Goal: Task Accomplishment & Management: Complete application form

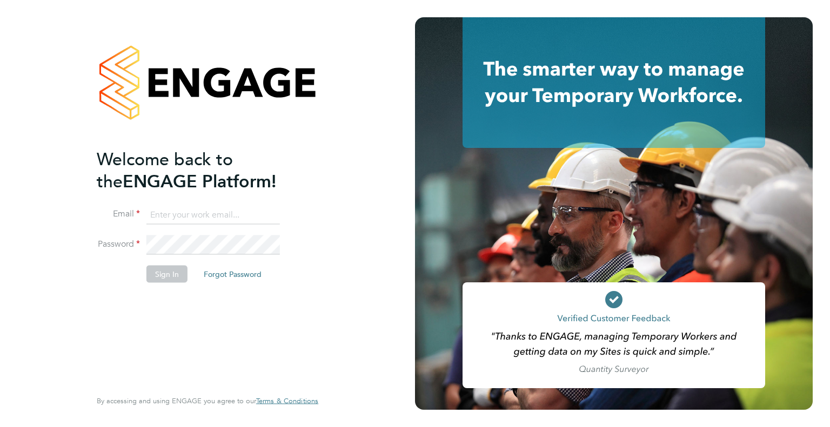
type input "Dharmisha.gohil@uk.g4s.com"
click at [155, 268] on button "Sign In" at bounding box center [166, 273] width 41 height 17
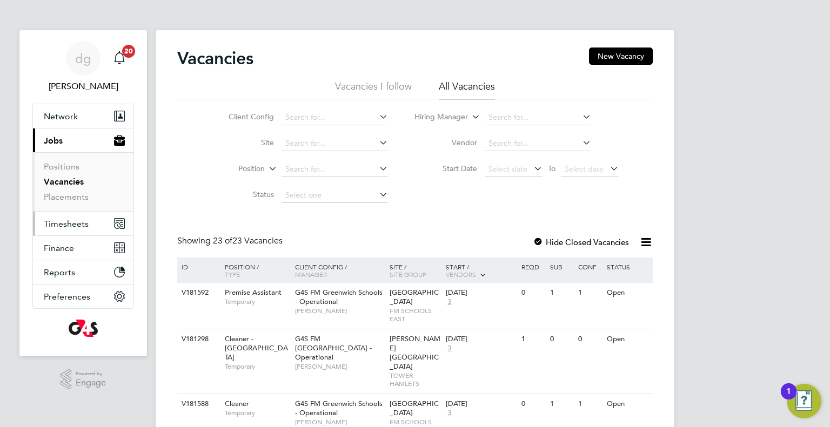
click at [68, 222] on span "Timesheets" at bounding box center [66, 224] width 45 height 10
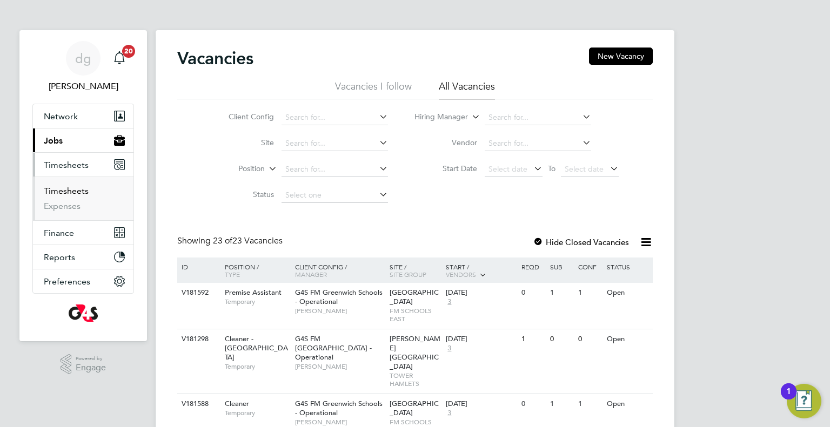
click at [76, 192] on link "Timesheets" at bounding box center [66, 191] width 45 height 10
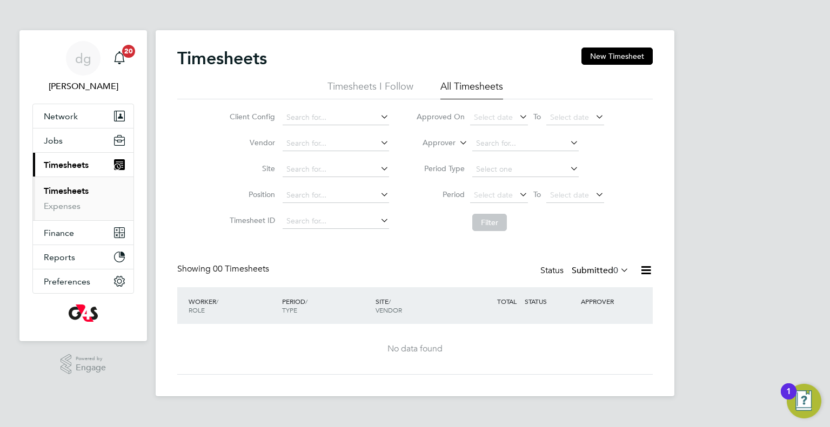
click at [589, 268] on label "Submitted 0" at bounding box center [599, 270] width 57 height 11
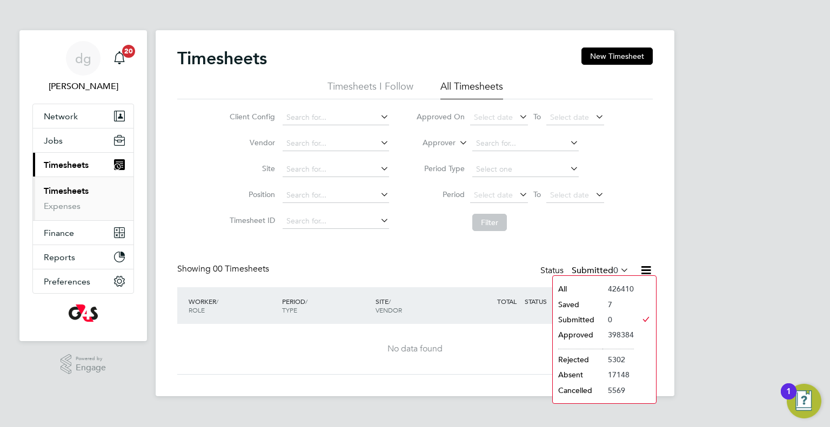
click at [595, 301] on li "Saved" at bounding box center [577, 304] width 50 height 15
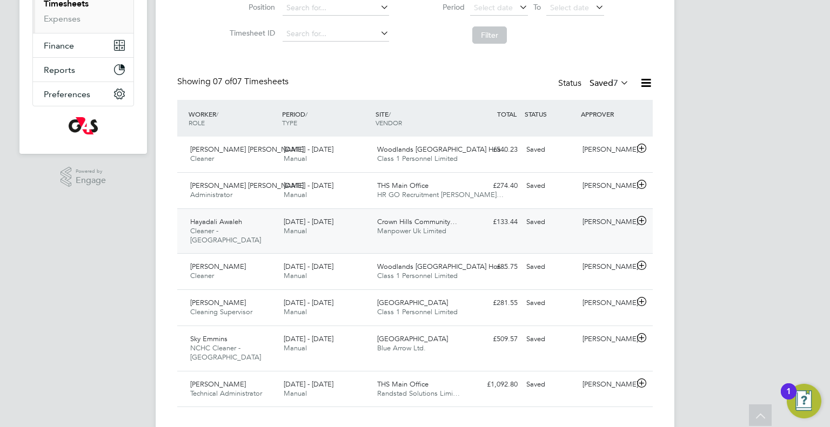
click at [319, 208] on div "Hayadali Awaleh Cleaner - Leicester 29 Sep - 5 Oct 2025 29 Sep - 5 Oct 2025 Man…" at bounding box center [414, 230] width 475 height 45
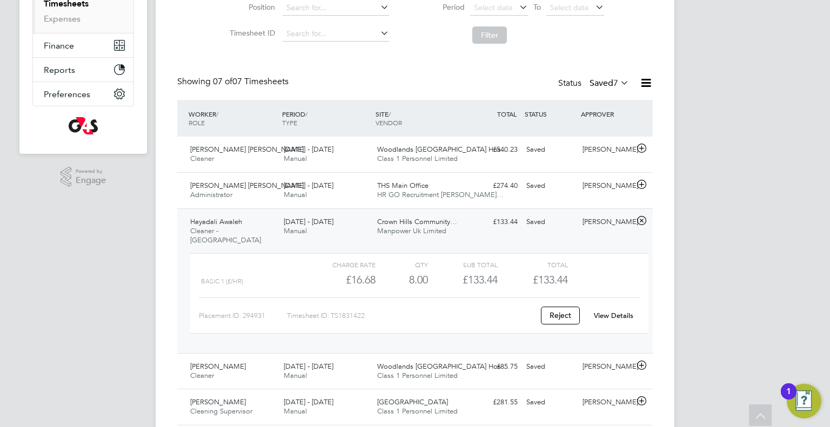
click at [623, 311] on link "View Details" at bounding box center [613, 315] width 39 height 9
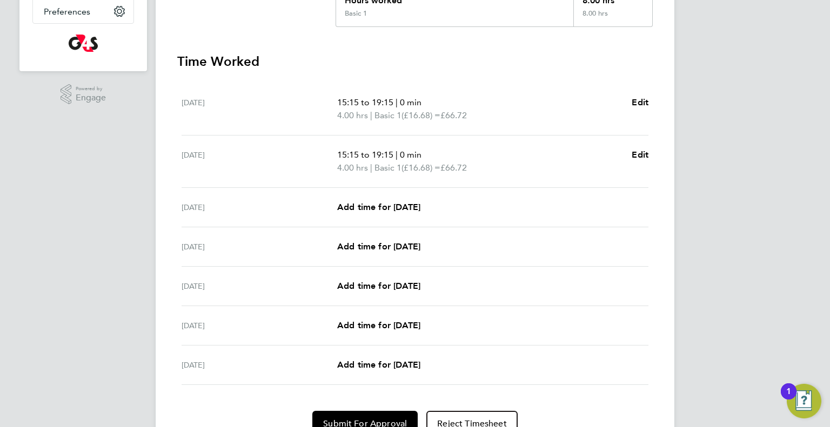
scroll to position [281, 0]
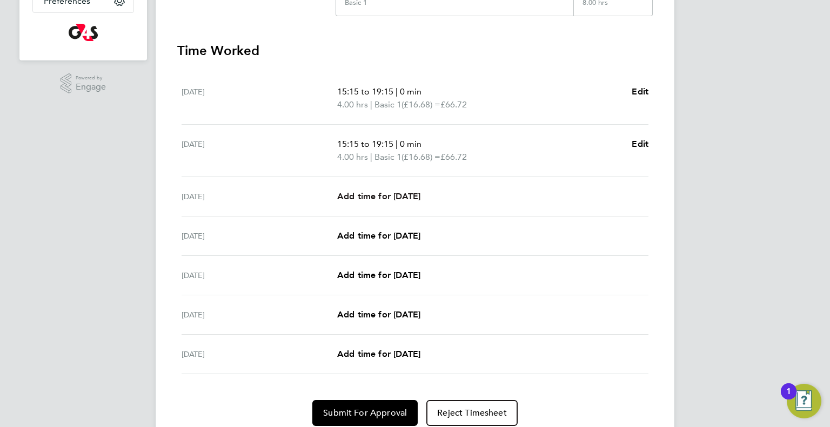
click at [405, 194] on span "Add time for [DATE]" at bounding box center [378, 196] width 83 height 10
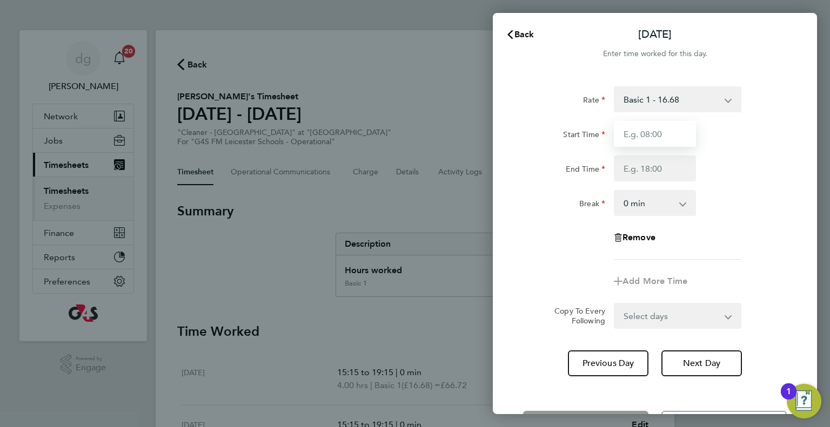
click at [649, 130] on input "Start Time" at bounding box center [654, 134] width 82 height 26
click at [547, 222] on div "Rate Basic 1 - 16.68 x2 - 33.36 x1.5 - 23.66 Start Time End Time Break 0 min 15…" at bounding box center [655, 172] width 264 height 173
click at [642, 131] on input "Start Time" at bounding box center [654, 134] width 82 height 26
click at [631, 136] on input "Start Time" at bounding box center [654, 134] width 82 height 26
type input "11:30"
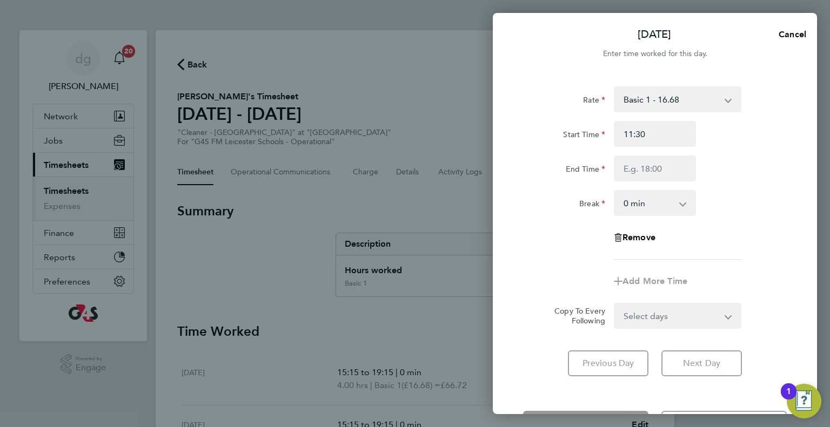
click at [605, 166] on div "End Time" at bounding box center [563, 169] width 91 height 26
click at [648, 171] on input "End Time" at bounding box center [654, 169] width 82 height 26
type input "16:00"
click at [521, 198] on div "Break" at bounding box center [563, 203] width 91 height 26
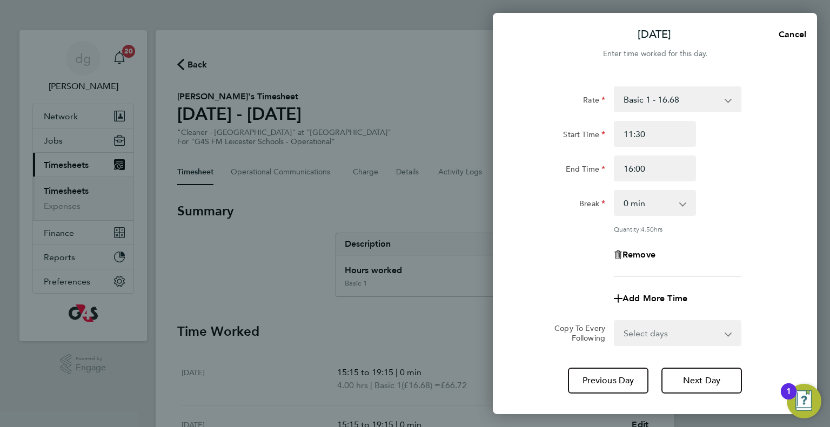
click at [719, 284] on app-timesheet-line-form-group "Rate Basic 1 - 16.68 x2 - 33.36 x1.5 - 23.66 Start Time 11:30 End Time 16:00 Br…" at bounding box center [655, 198] width 264 height 225
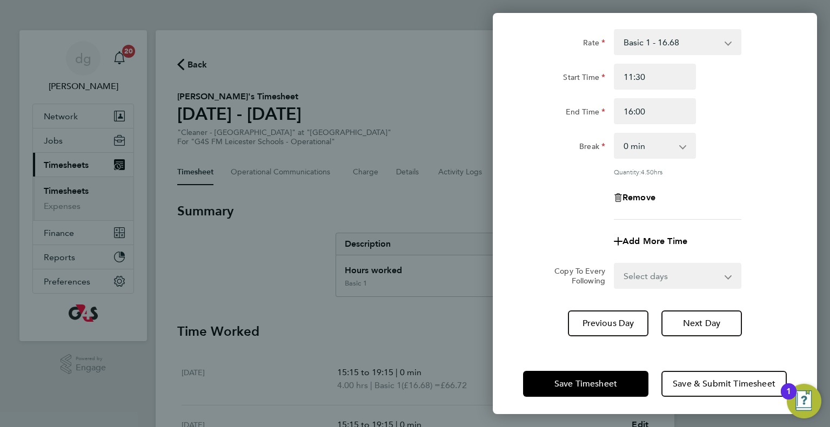
scroll to position [60, 0]
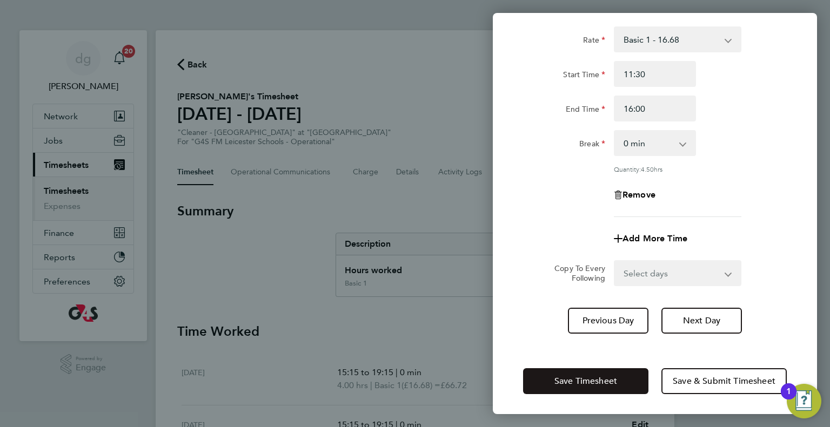
click at [615, 391] on button "Save Timesheet" at bounding box center [585, 381] width 125 height 26
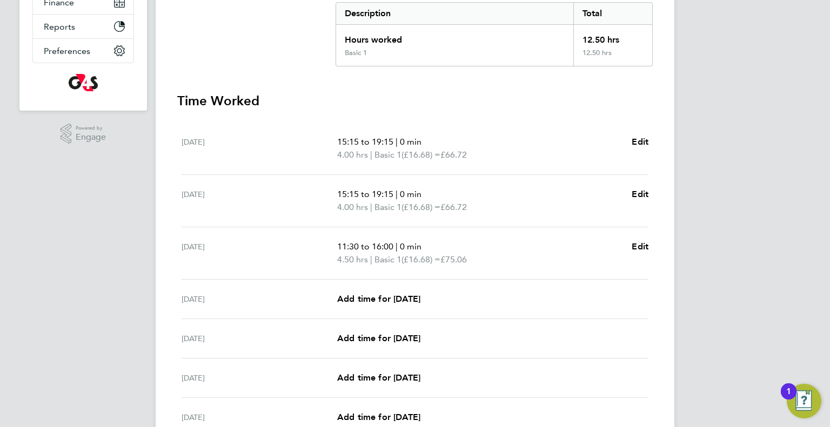
scroll to position [245, 0]
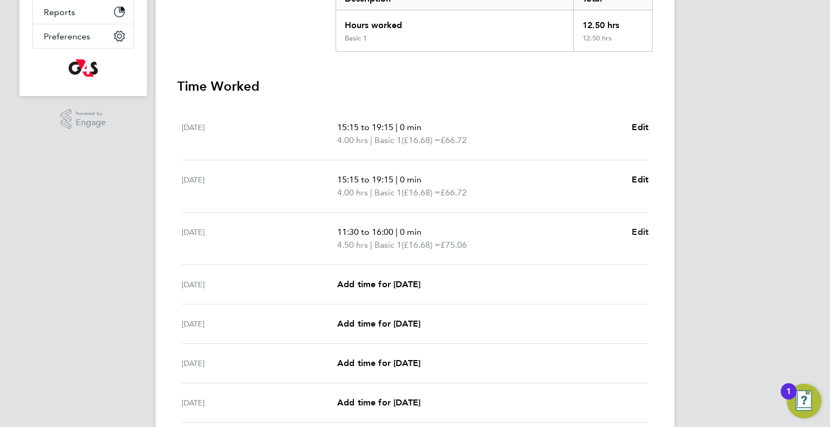
click at [646, 227] on span "Edit" at bounding box center [639, 232] width 17 height 10
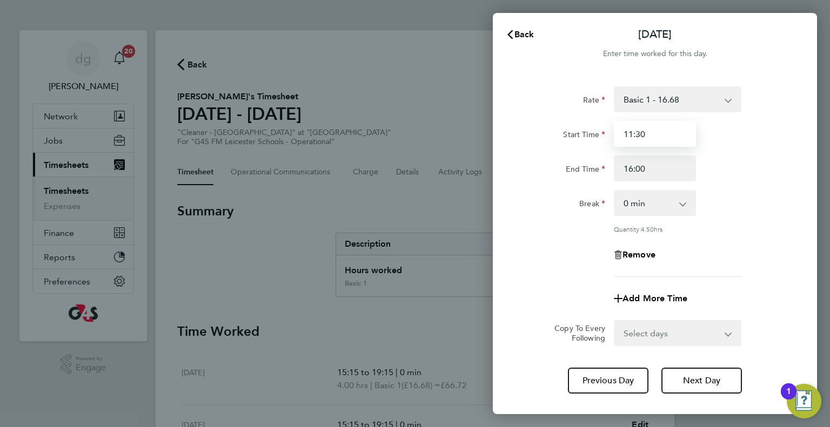
click at [687, 137] on input "11:30" at bounding box center [654, 134] width 82 height 26
type input "11:00"
click at [582, 309] on div "Add More Time" at bounding box center [654, 299] width 272 height 26
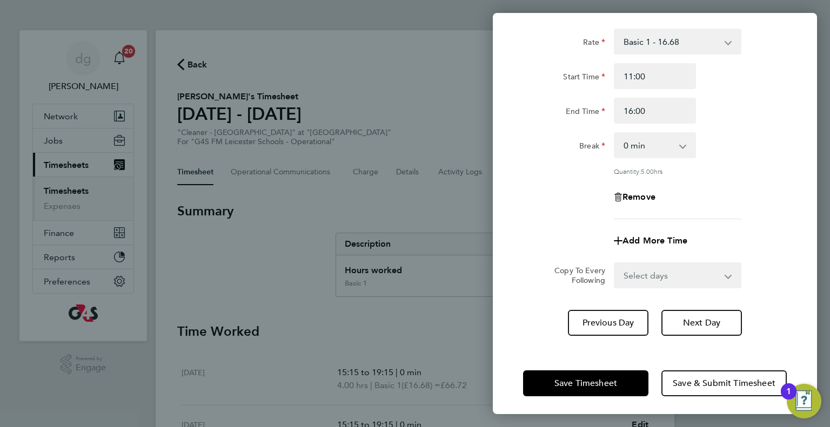
scroll to position [60, 0]
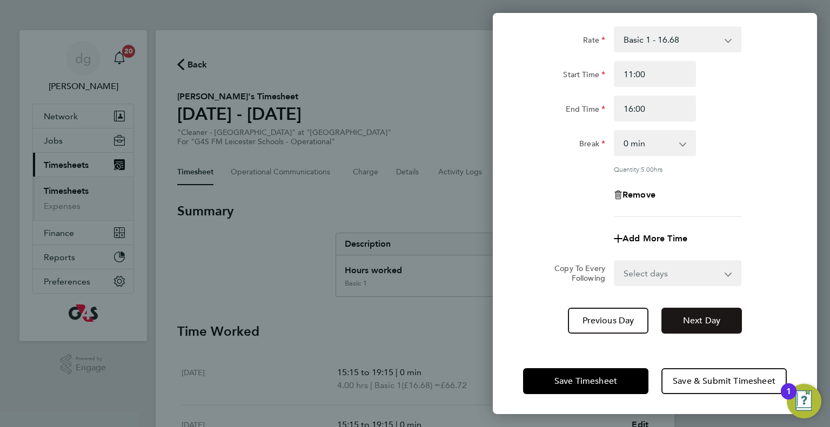
click at [671, 324] on button "Next Day" at bounding box center [701, 321] width 80 height 26
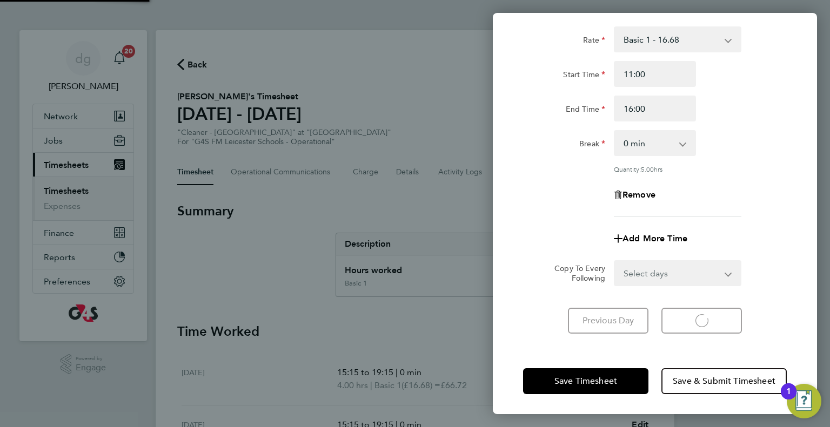
scroll to position [43, 0]
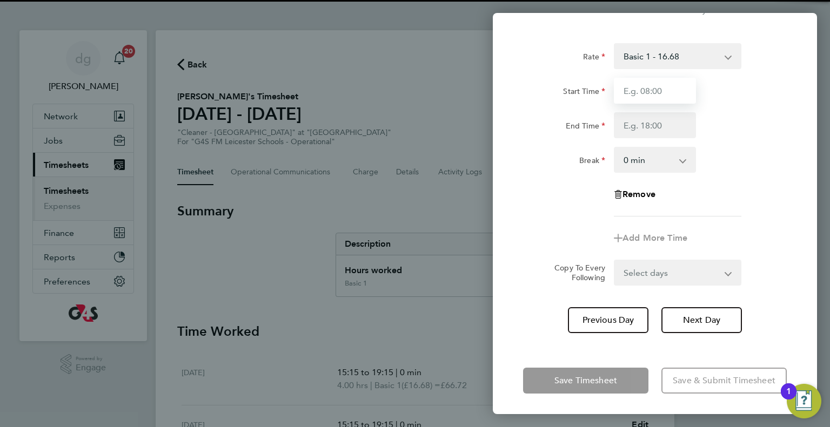
click at [659, 102] on input "Start Time" at bounding box center [654, 91] width 82 height 26
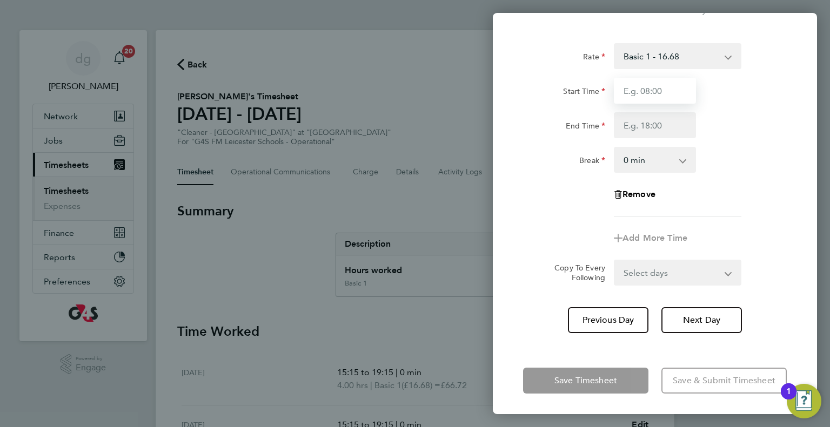
type input "07:00"
click at [661, 118] on input "End Time" at bounding box center [654, 125] width 82 height 26
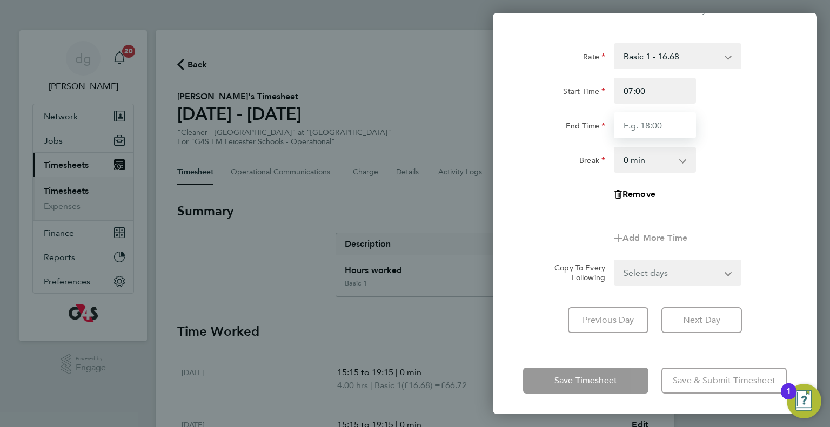
type input "16:00"
click at [616, 352] on div "[DATE] Cancel Enter time worked for this day. Rate Basic 1 - 16.68 x2 - 33.36 x…" at bounding box center [655, 213] width 324 height 401
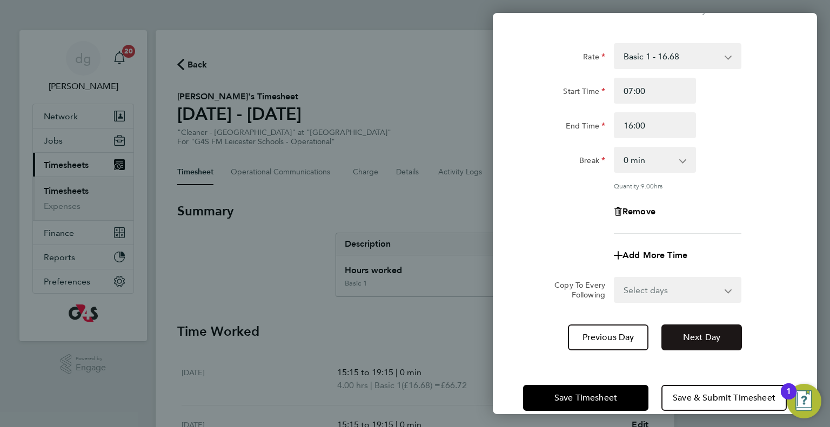
click at [720, 340] on span "Next Day" at bounding box center [701, 337] width 37 height 11
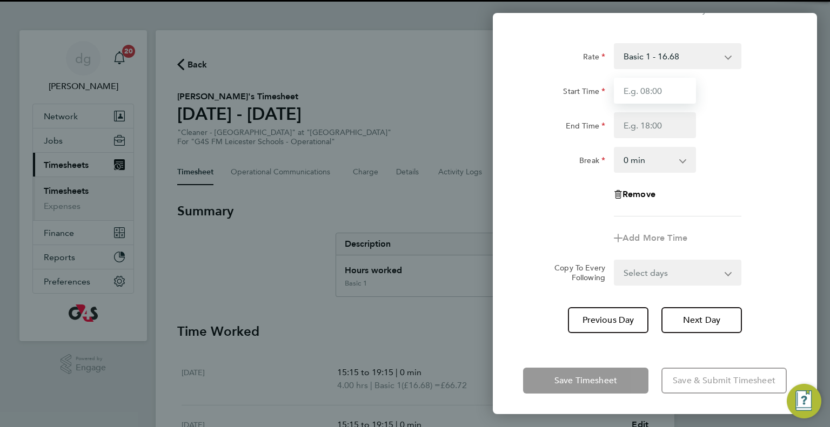
click at [648, 96] on input "Start Time" at bounding box center [654, 91] width 82 height 26
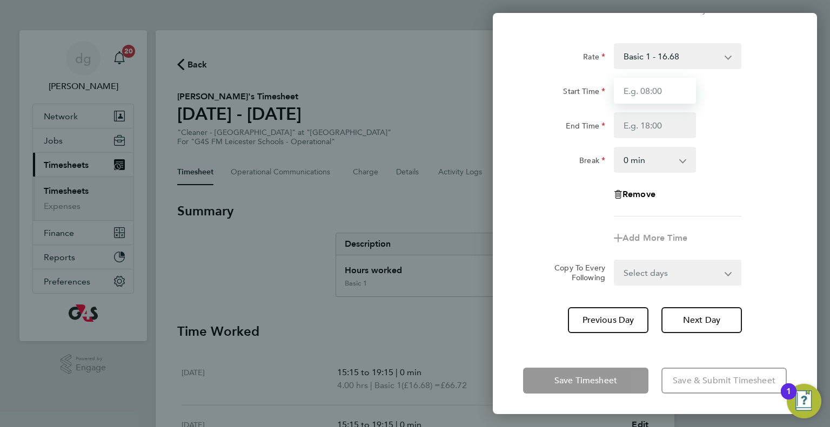
type input "07:00"
click at [653, 116] on input "End Time" at bounding box center [654, 125] width 82 height 26
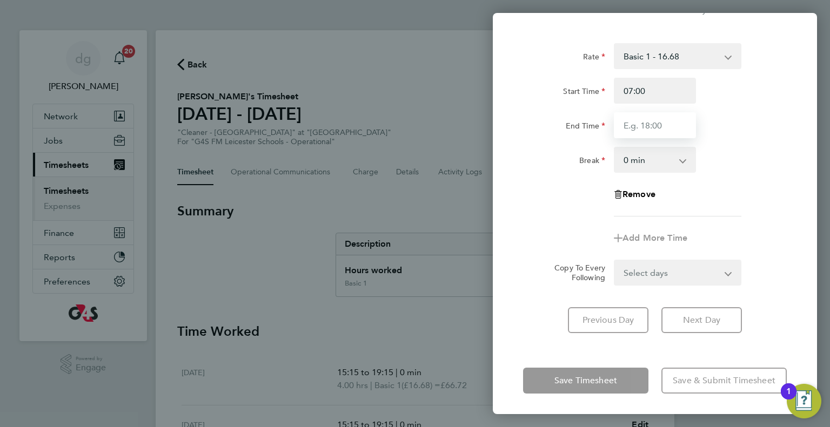
type input "16:00"
click at [765, 188] on div "Rate Basic 1 - 16.68 x2 - 33.36 x1.5 - 23.66 Start Time 07:00 End Time 16:00 Br…" at bounding box center [655, 129] width 264 height 173
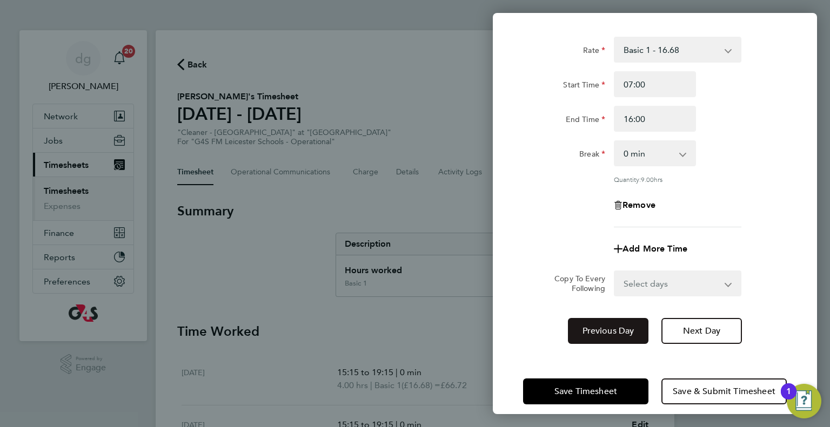
scroll to position [60, 0]
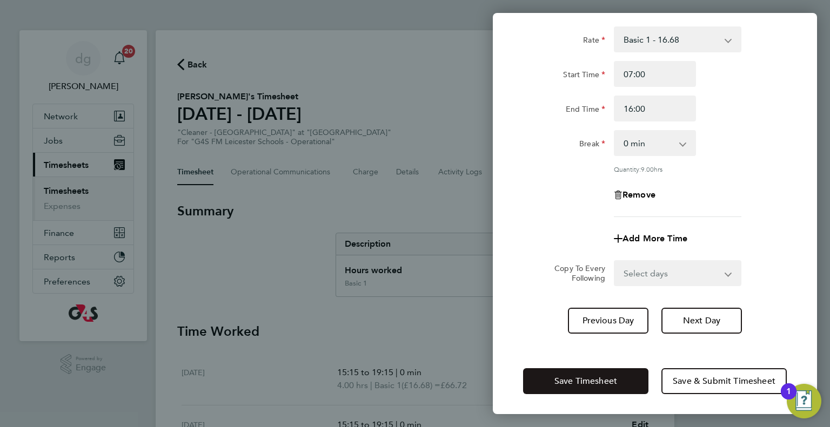
click at [593, 372] on button "Save Timesheet" at bounding box center [585, 381] width 125 height 26
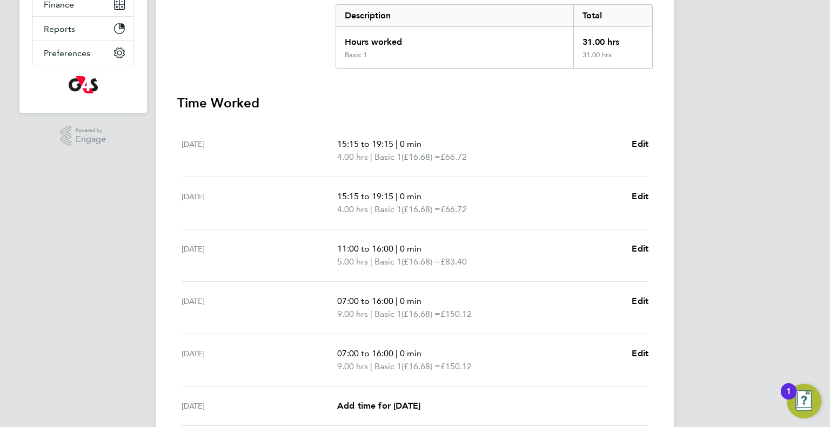
scroll to position [223, 0]
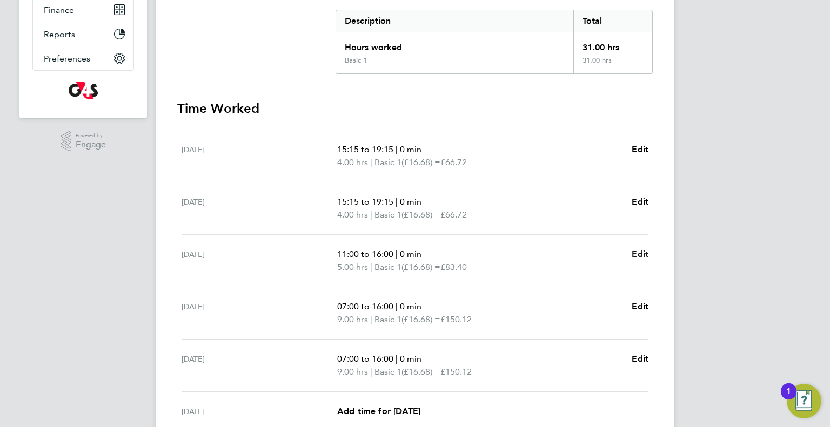
click at [642, 250] on span "Edit" at bounding box center [639, 254] width 17 height 10
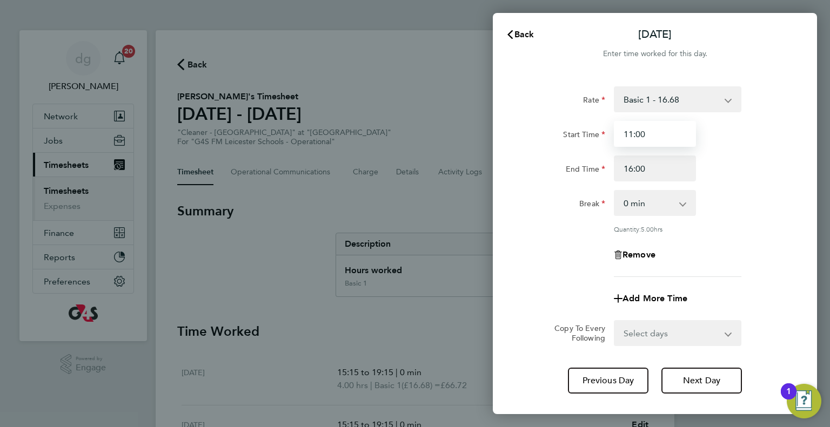
click at [664, 135] on input "11:00" at bounding box center [654, 134] width 82 height 26
type input "12:00"
click at [557, 176] on div "End Time" at bounding box center [564, 167] width 82 height 22
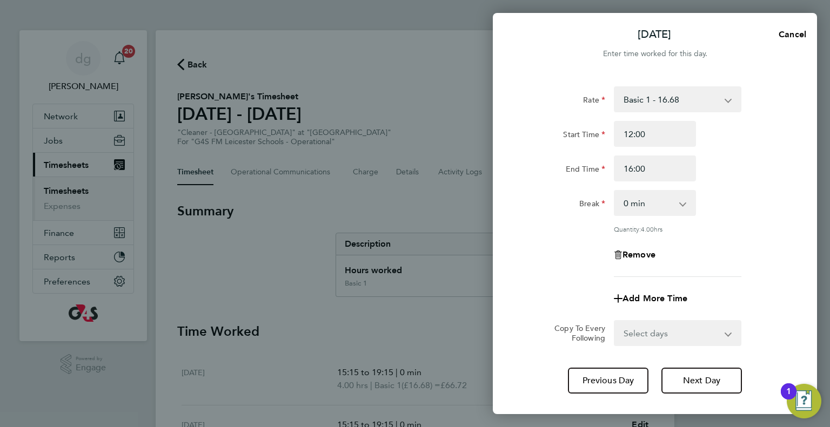
click at [579, 316] on form "Rate Basic 1 - 16.68 x2 - 33.36 x1.5 - 23.66 Start Time 12:00 End Time 16:00 Br…" at bounding box center [655, 216] width 264 height 260
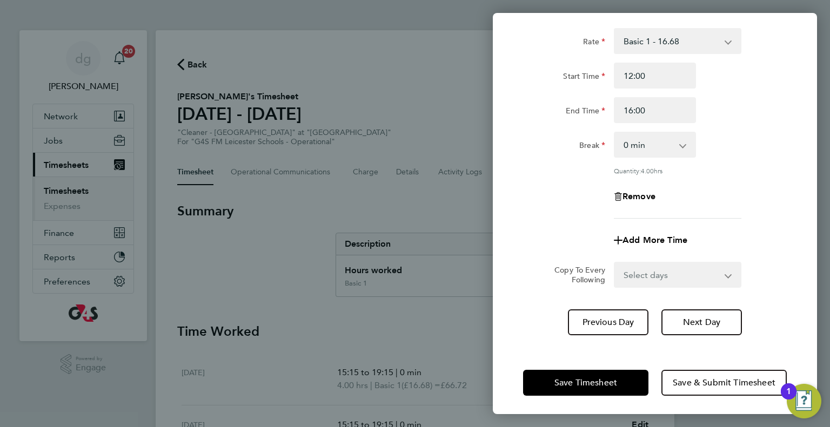
scroll to position [60, 0]
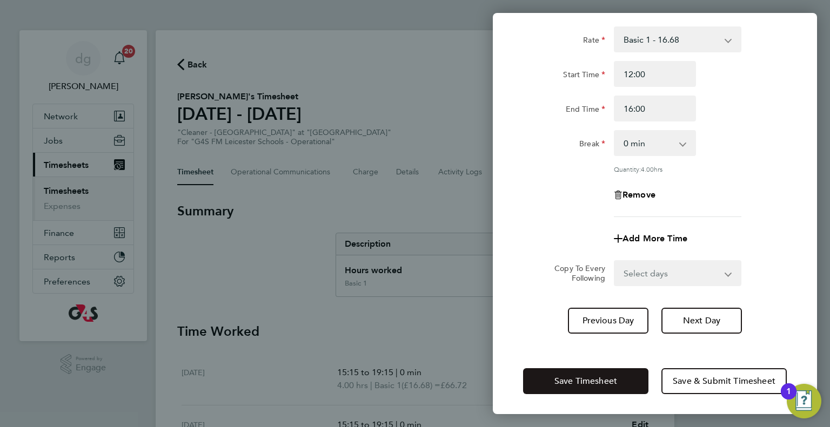
click at [582, 384] on span "Save Timesheet" at bounding box center [585, 381] width 63 height 11
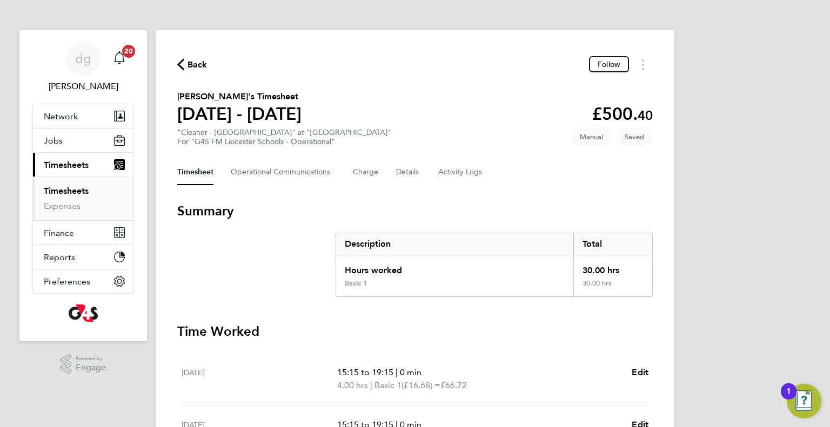
click at [475, 323] on h3 "Time Worked" at bounding box center [414, 331] width 475 height 17
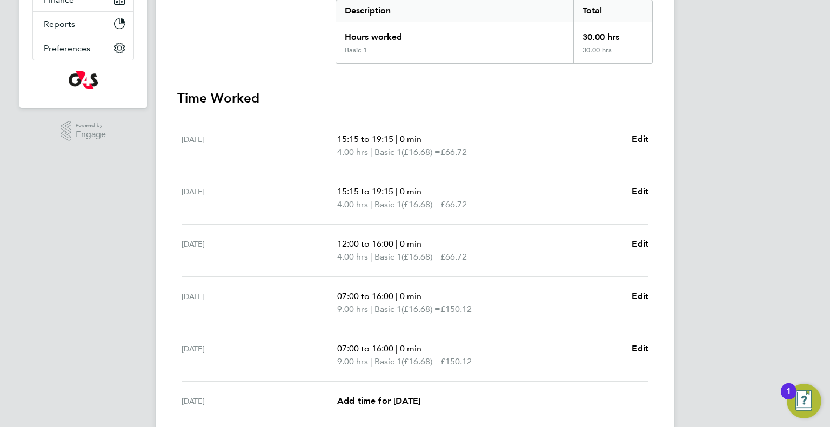
scroll to position [304, 0]
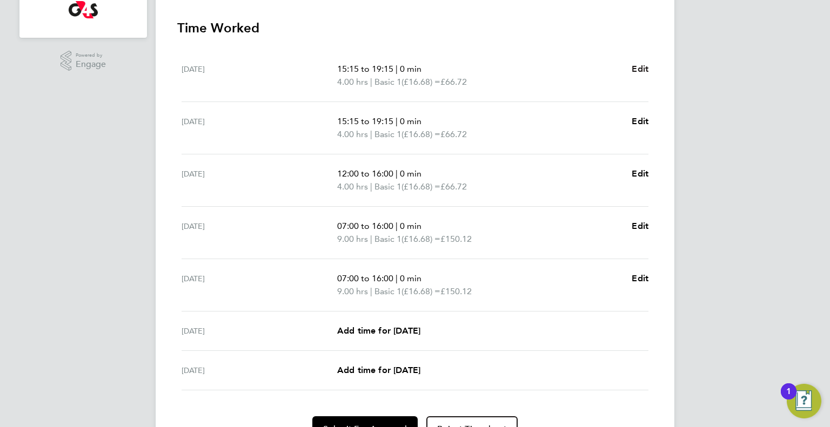
click at [639, 63] on link "Edit" at bounding box center [639, 69] width 17 height 13
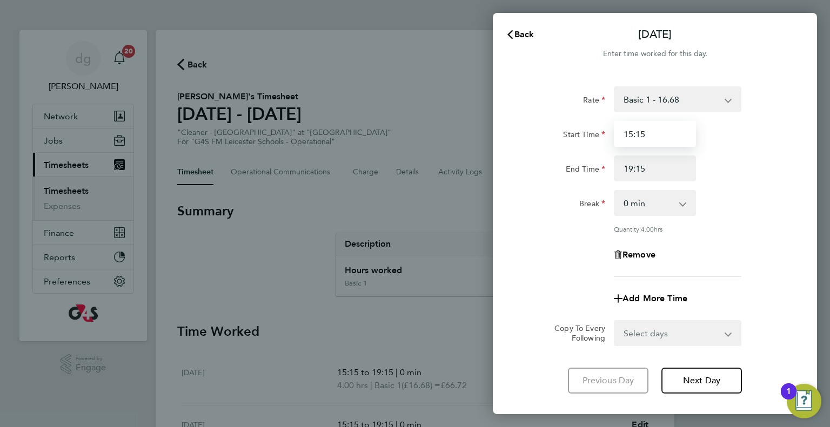
click at [645, 123] on input "15:15" at bounding box center [654, 134] width 82 height 26
click at [642, 126] on input "15:15" at bounding box center [654, 134] width 82 height 26
type input "15:51"
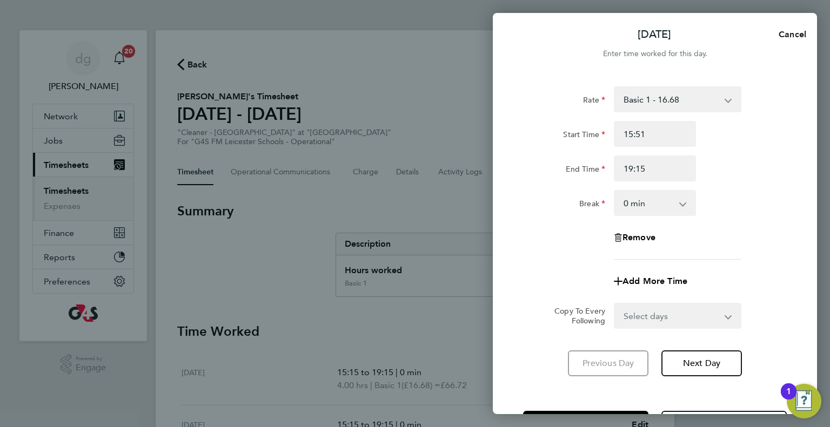
click at [784, 35] on span "Cancel" at bounding box center [790, 34] width 31 height 10
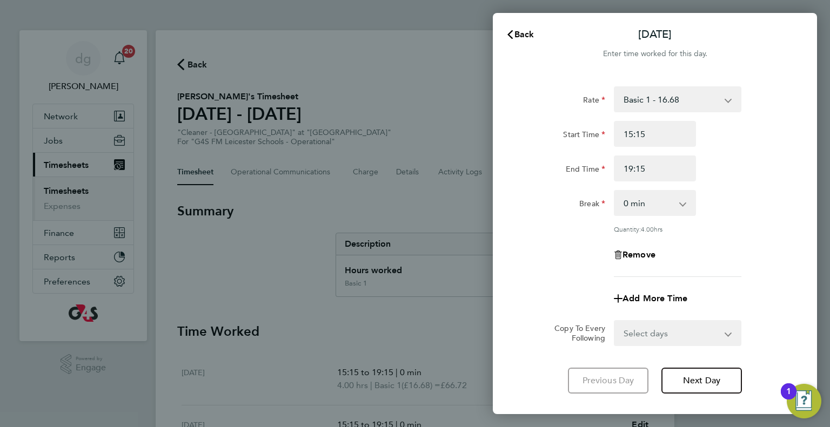
click at [359, 244] on div "Back [DATE] Enter time worked for this day. Rate Basic 1 - 16.68 x2 - 33.36 x1.…" at bounding box center [415, 213] width 830 height 427
click at [519, 27] on button "Back" at bounding box center [520, 35] width 50 height 22
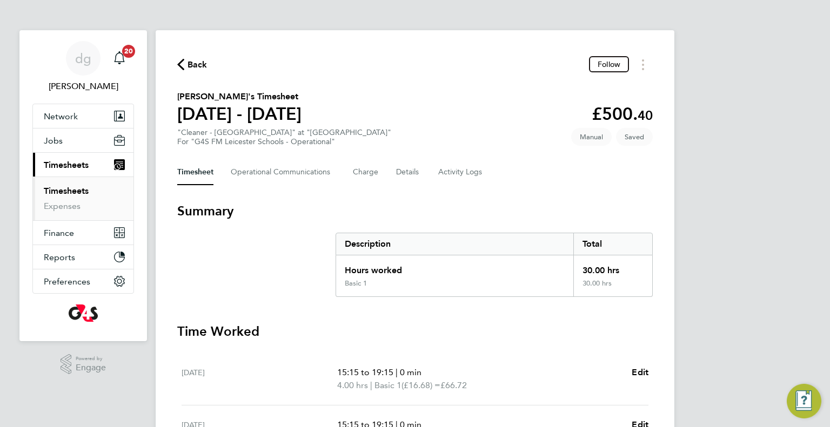
click at [454, 135] on section "[PERSON_NAME]'s Timesheet [DATE] - [DATE] £500. 40 "Cleaner - [GEOGRAPHIC_DATA]…" at bounding box center [414, 118] width 475 height 56
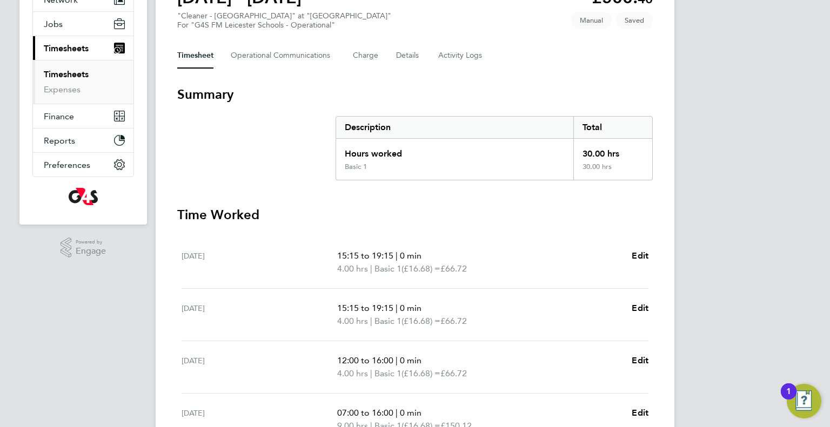
scroll to position [67, 0]
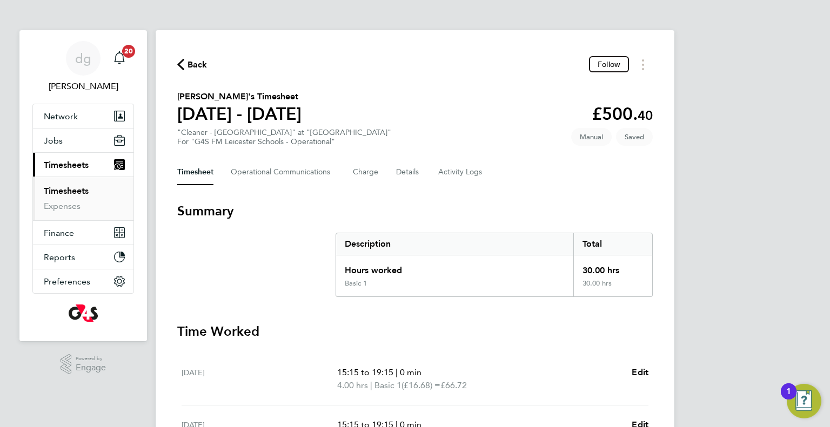
click at [175, 54] on div "Back Follow [PERSON_NAME]'s Timesheet [DATE] - [DATE] £500. 40 "Cleaner - [GEOG…" at bounding box center [415, 400] width 518 height 741
click at [184, 66] on span "Back" at bounding box center [192, 64] width 30 height 10
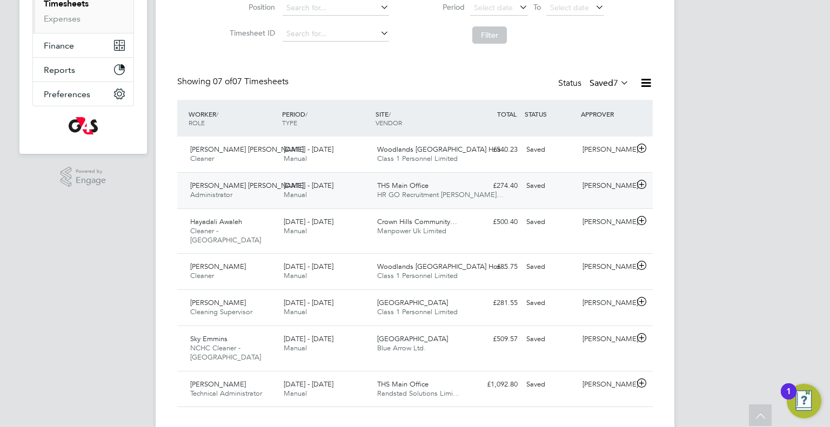
click at [419, 186] on span "THS Main Office" at bounding box center [402, 185] width 51 height 9
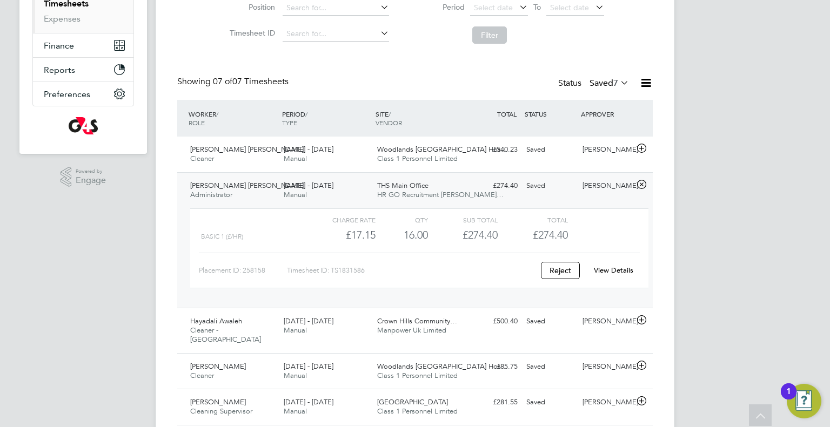
click at [627, 274] on link "View Details" at bounding box center [613, 270] width 39 height 9
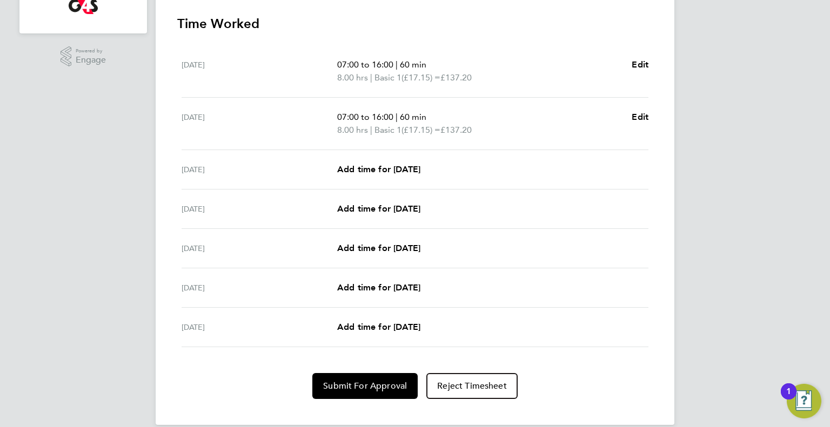
scroll to position [308, 0]
click at [372, 167] on span "Add time for [DATE]" at bounding box center [378, 169] width 83 height 10
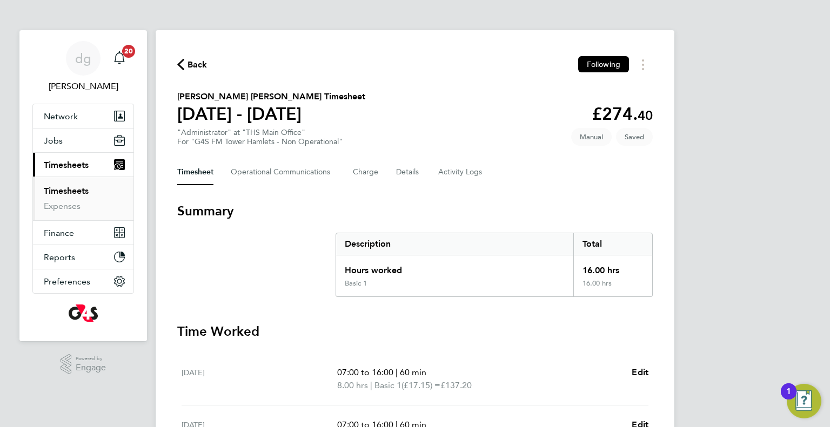
select select "60"
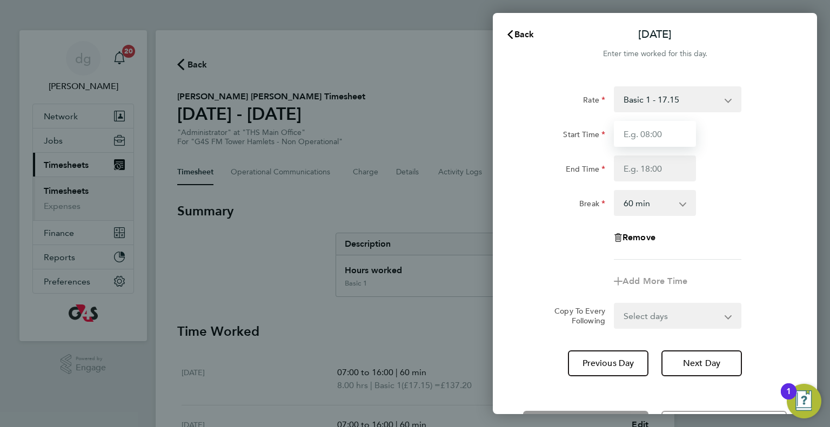
click at [667, 137] on input "Start Time" at bounding box center [654, 134] width 82 height 26
type input "12:00"
click at [676, 173] on input "End Time" at bounding box center [654, 169] width 82 height 26
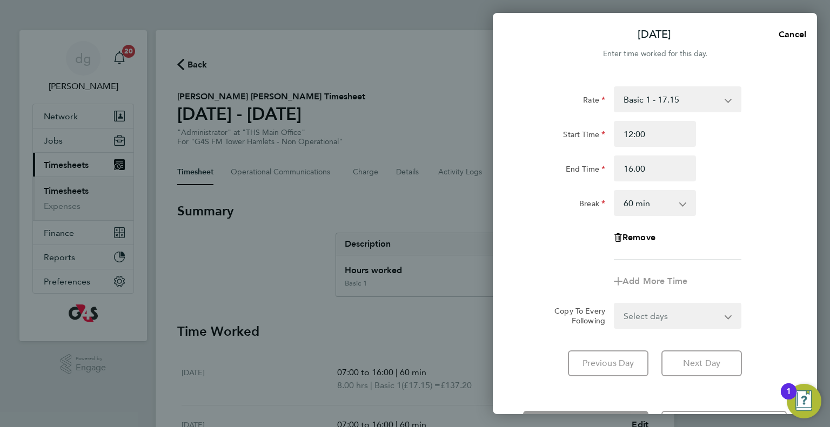
type input "16:00"
click at [549, 240] on div "Rate Basic 1 - 17.15 Start Time 12:00 End Time 16:00 Break 0 min 15 min 30 min …" at bounding box center [655, 172] width 264 height 173
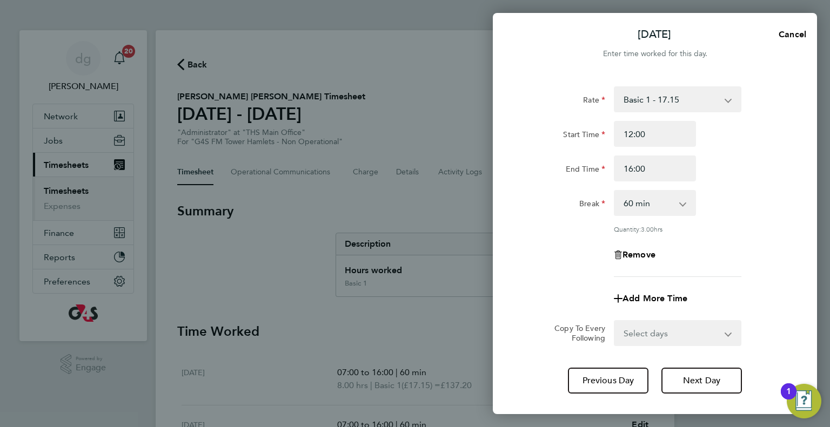
scroll to position [60, 0]
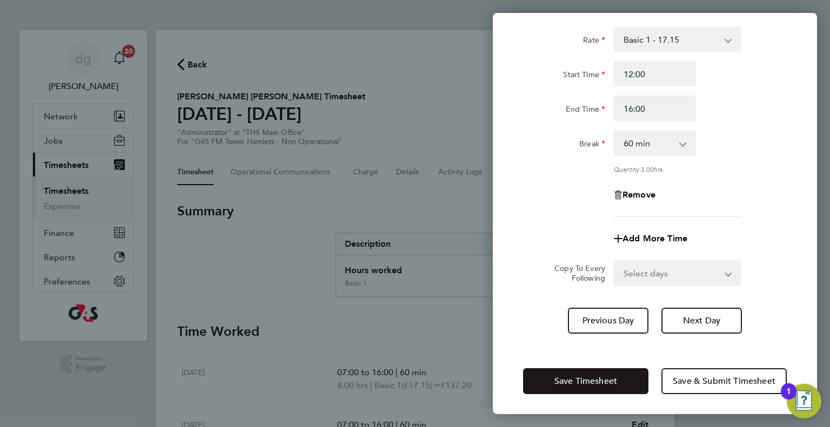
click at [612, 382] on span "Save Timesheet" at bounding box center [585, 381] width 63 height 11
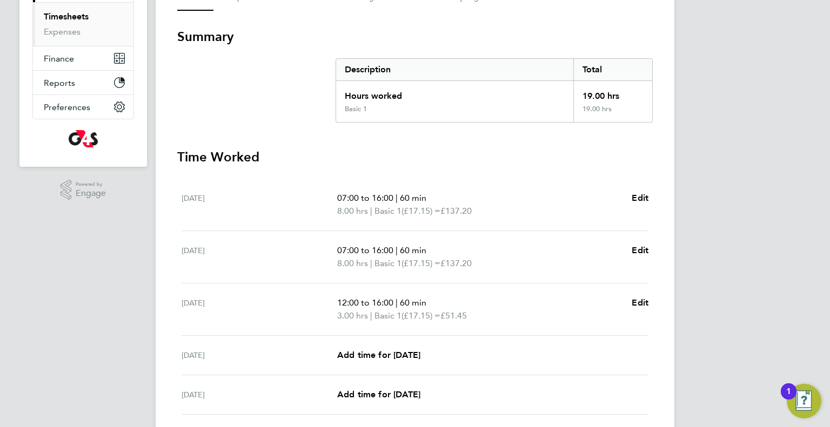
scroll to position [219, 0]
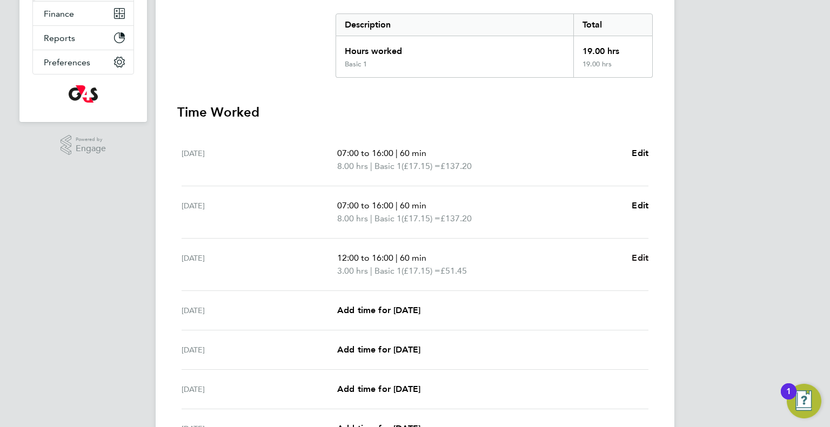
click at [632, 254] on span "Edit" at bounding box center [639, 258] width 17 height 10
select select "60"
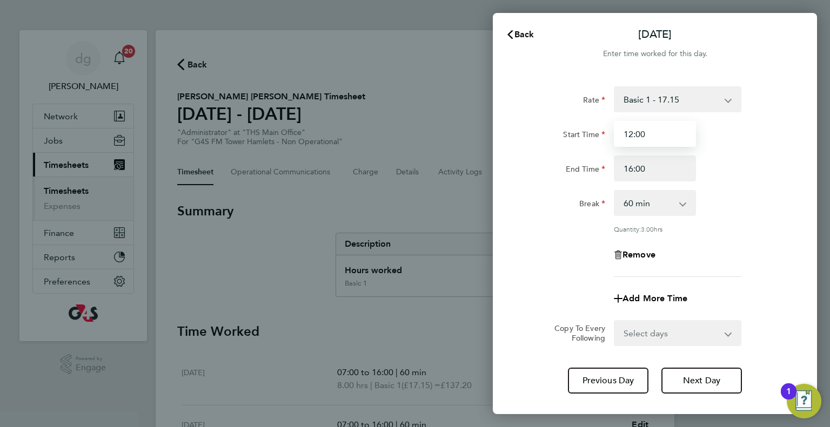
drag, startPoint x: 666, startPoint y: 136, endPoint x: 572, endPoint y: 146, distance: 95.1
click at [584, 145] on div "Start Time 12:00" at bounding box center [654, 134] width 272 height 26
type input "11:00"
click at [498, 219] on div "Rate Basic 1 - 17.15 Start Time 11:00 End Time 16:00 Break 0 min 15 min 30 min …" at bounding box center [655, 239] width 324 height 333
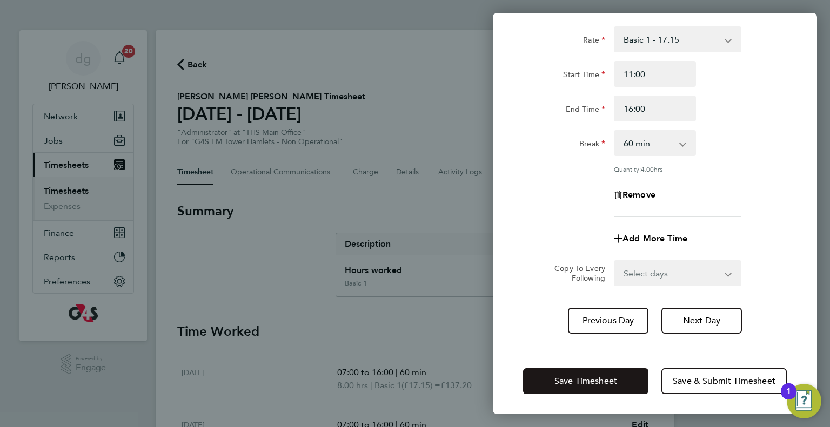
click at [596, 388] on button "Save Timesheet" at bounding box center [585, 381] width 125 height 26
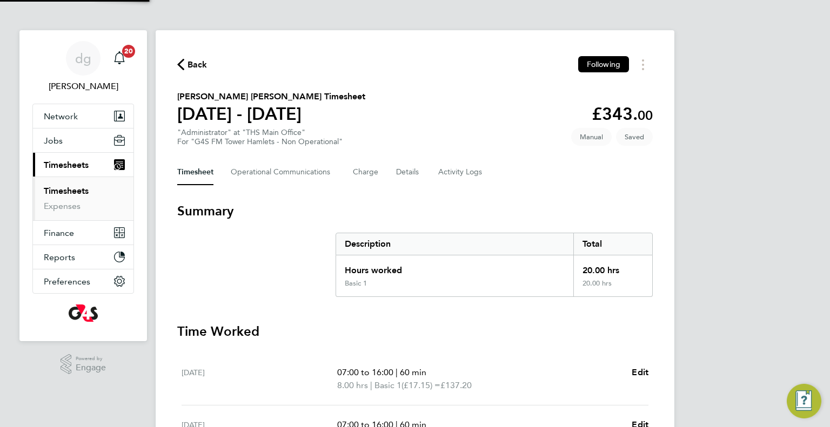
click at [469, 353] on div "Mon 29 Sep 07:00 to 16:00 | 60 min 8.00 hrs | Basic 1 (£17.15) = £137.20 Edit" at bounding box center [414, 379] width 467 height 52
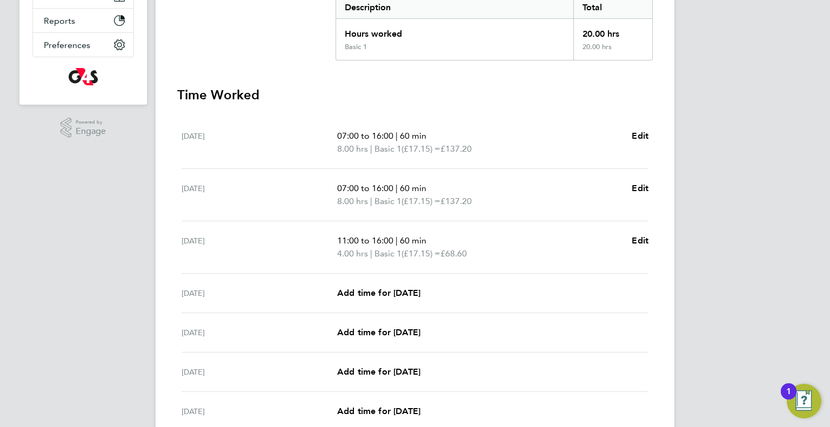
scroll to position [239, 0]
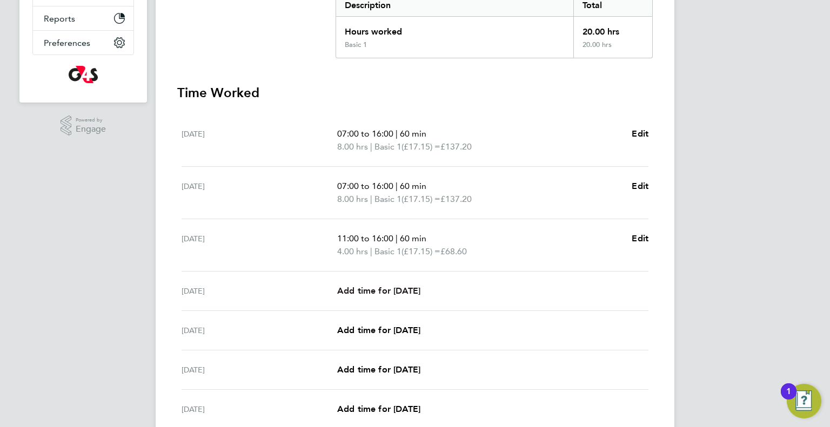
click at [387, 289] on span "Add time for [DATE]" at bounding box center [378, 291] width 83 height 10
select select "60"
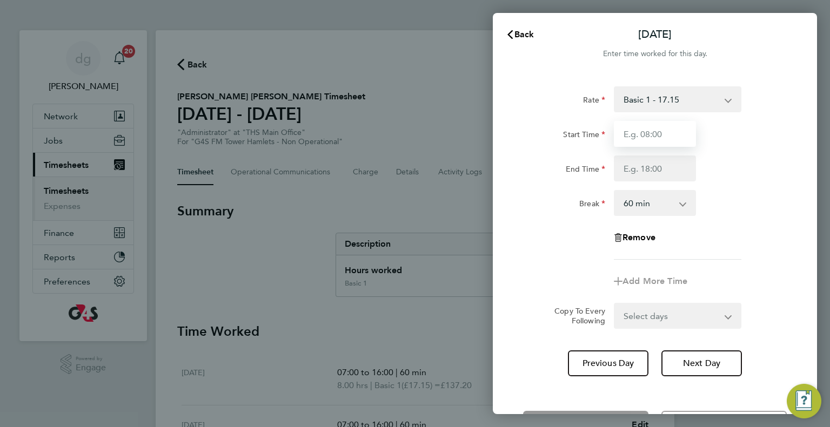
click at [678, 132] on input "Start Time" at bounding box center [654, 134] width 82 height 26
type input "07:00"
click at [650, 168] on input "End Time" at bounding box center [654, 169] width 82 height 26
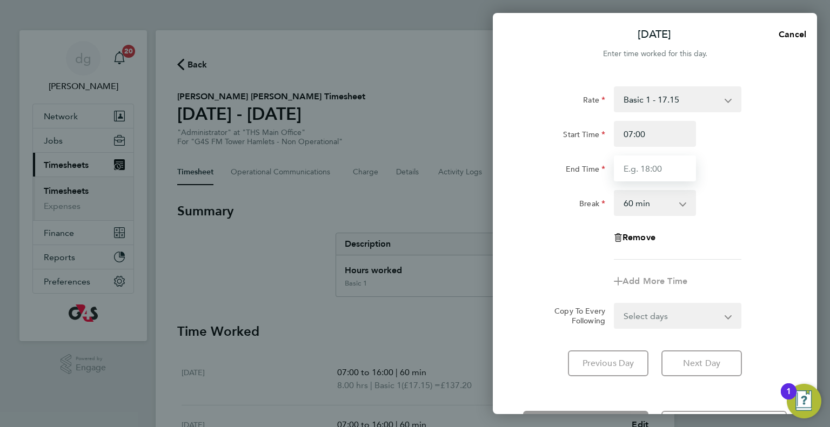
type input "16:00"
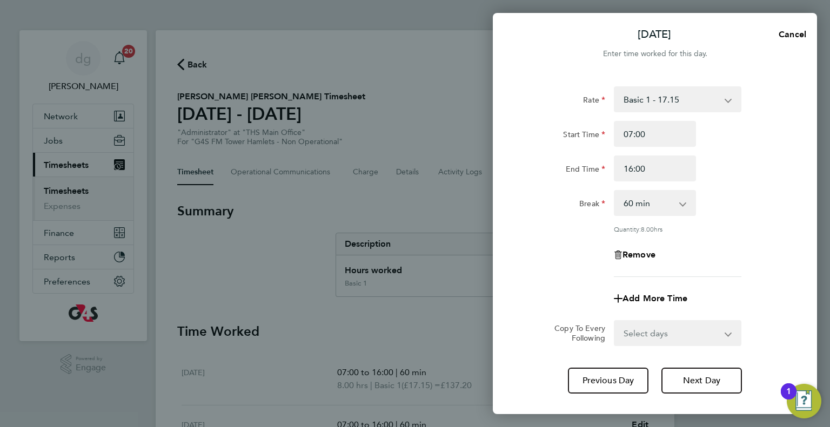
click at [591, 335] on div "Rate Basic 1 - 17.15 Start Time 07:00 End Time 16:00 Break 0 min 15 min 30 min …" at bounding box center [655, 239] width 324 height 333
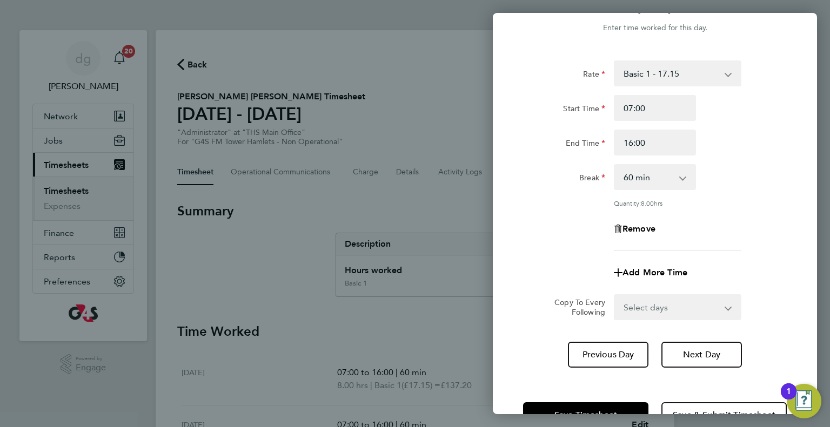
scroll to position [60, 0]
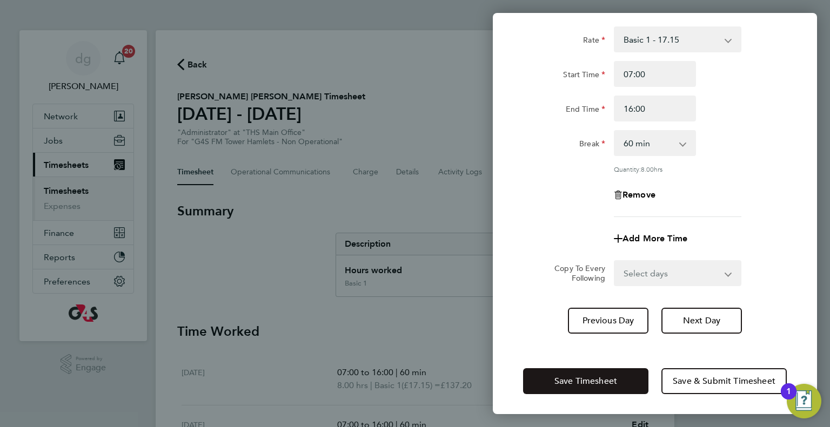
click at [591, 384] on span "Save Timesheet" at bounding box center [585, 381] width 63 height 11
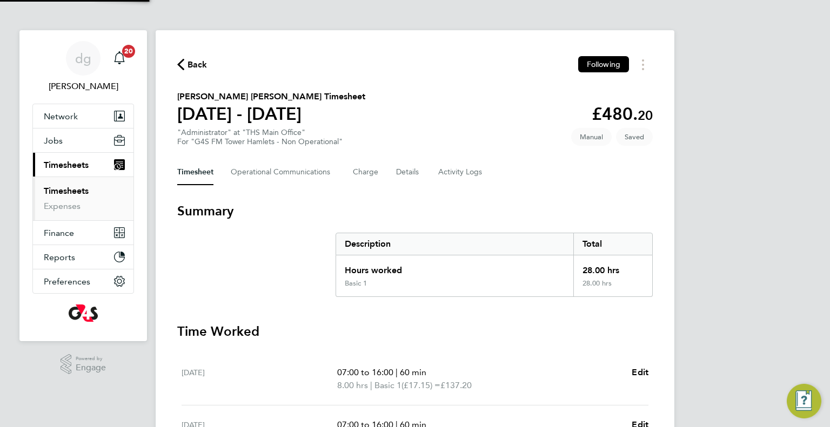
click at [460, 336] on h3 "Time Worked" at bounding box center [414, 331] width 475 height 17
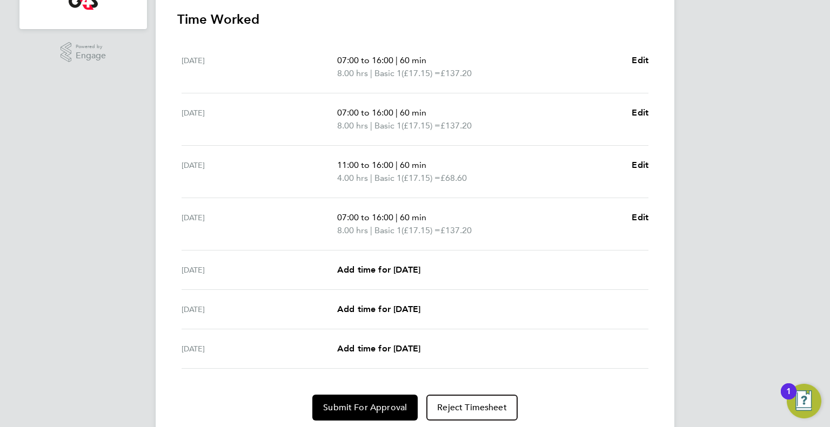
scroll to position [347, 0]
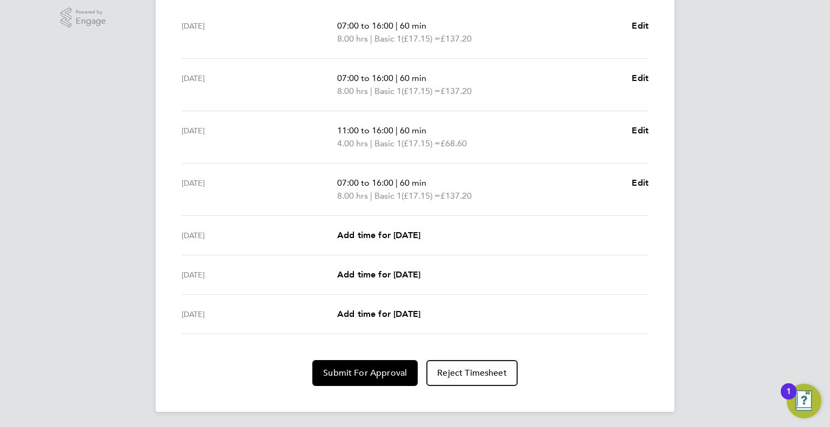
click at [366, 226] on div "Fri 03 Oct Add time for Fri 03 Oct Add time for Fri 03 Oct" at bounding box center [414, 235] width 467 height 39
click at [372, 237] on span "Add time for [DATE]" at bounding box center [378, 235] width 83 height 10
select select "60"
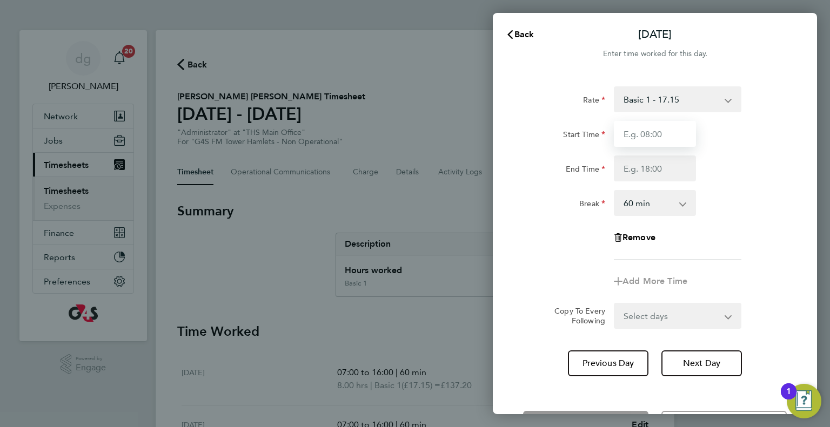
click at [640, 139] on input "Start Time" at bounding box center [654, 134] width 82 height 26
type input "07:00"
click at [644, 181] on div "Rate Basic 1 - 17.15 Start Time 07:00 End Time Break 0 min 15 min 30 min 45 min…" at bounding box center [655, 172] width 264 height 173
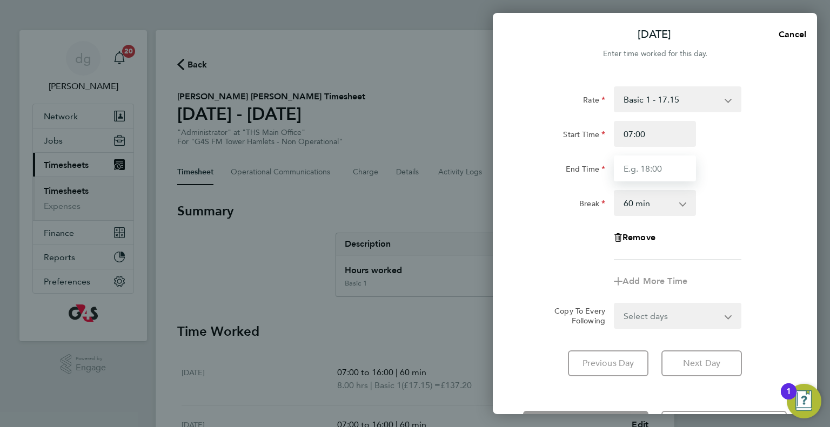
click at [640, 167] on input "End Time" at bounding box center [654, 169] width 82 height 26
type input "16:00"
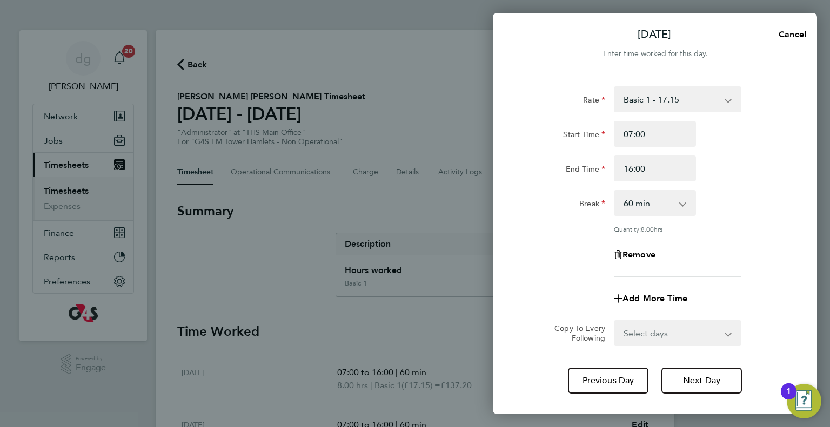
click at [549, 205] on div "Break" at bounding box center [564, 201] width 82 height 22
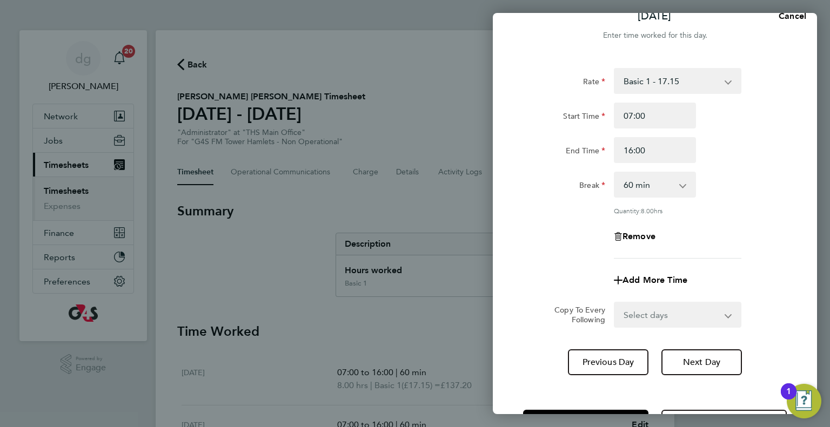
scroll to position [60, 0]
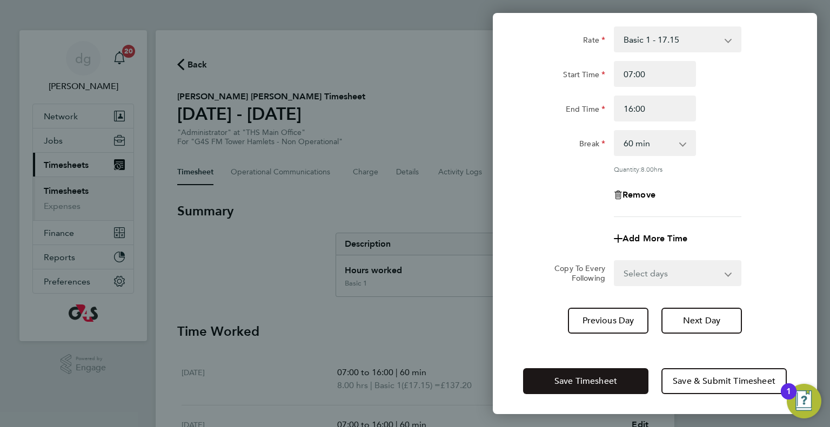
click at [571, 370] on button "Save Timesheet" at bounding box center [585, 381] width 125 height 26
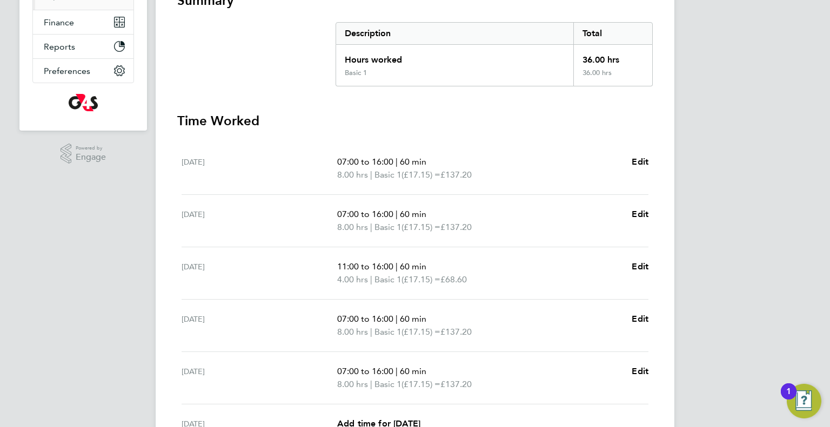
scroll to position [231, 0]
